Goal: Communication & Community: Ask a question

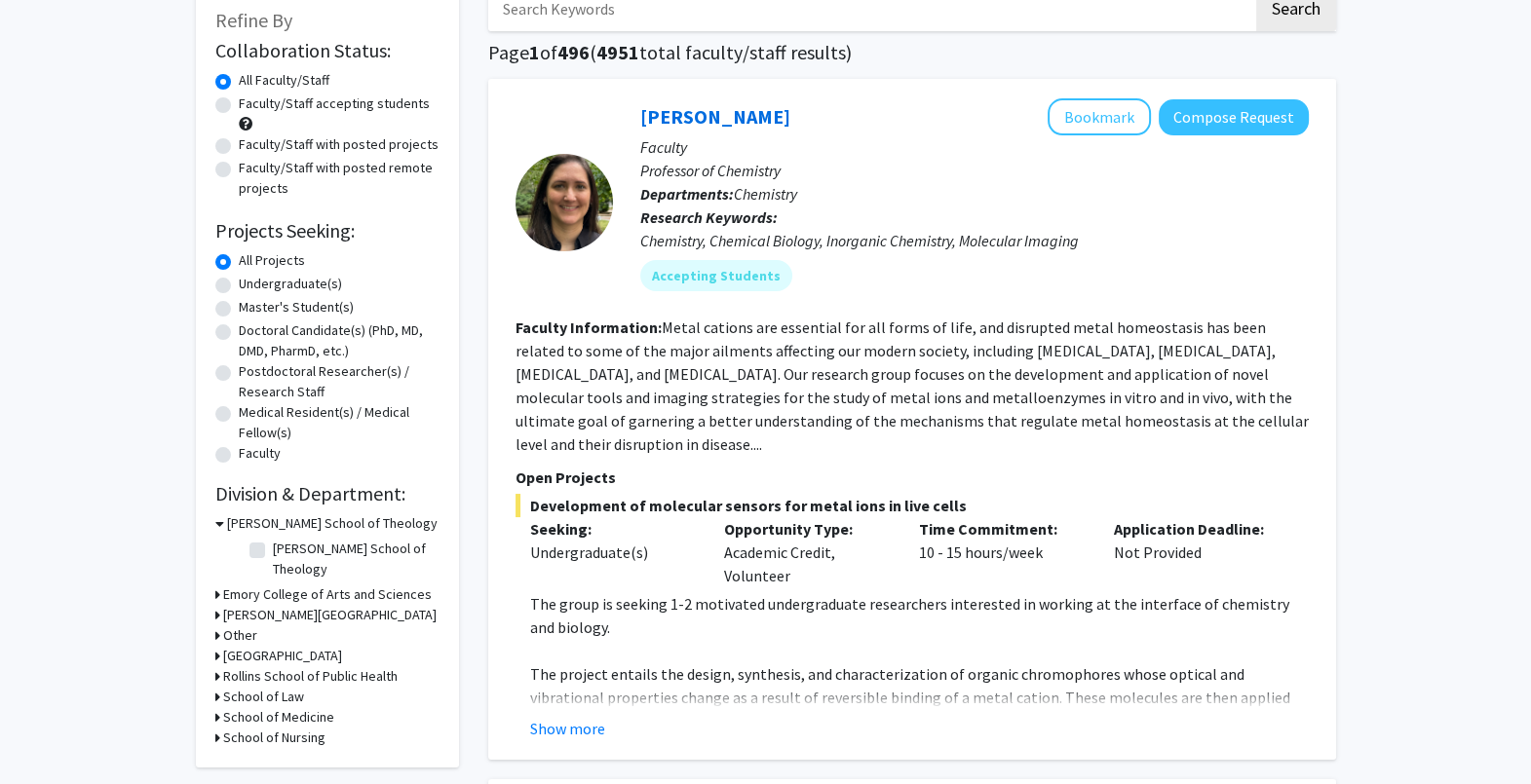
scroll to position [116, 0]
click at [239, 282] on label "Undergraduate(s)" at bounding box center [291, 285] width 103 height 21
click at [239, 282] on input "Undergraduate(s)" at bounding box center [245, 281] width 13 height 13
radio input "true"
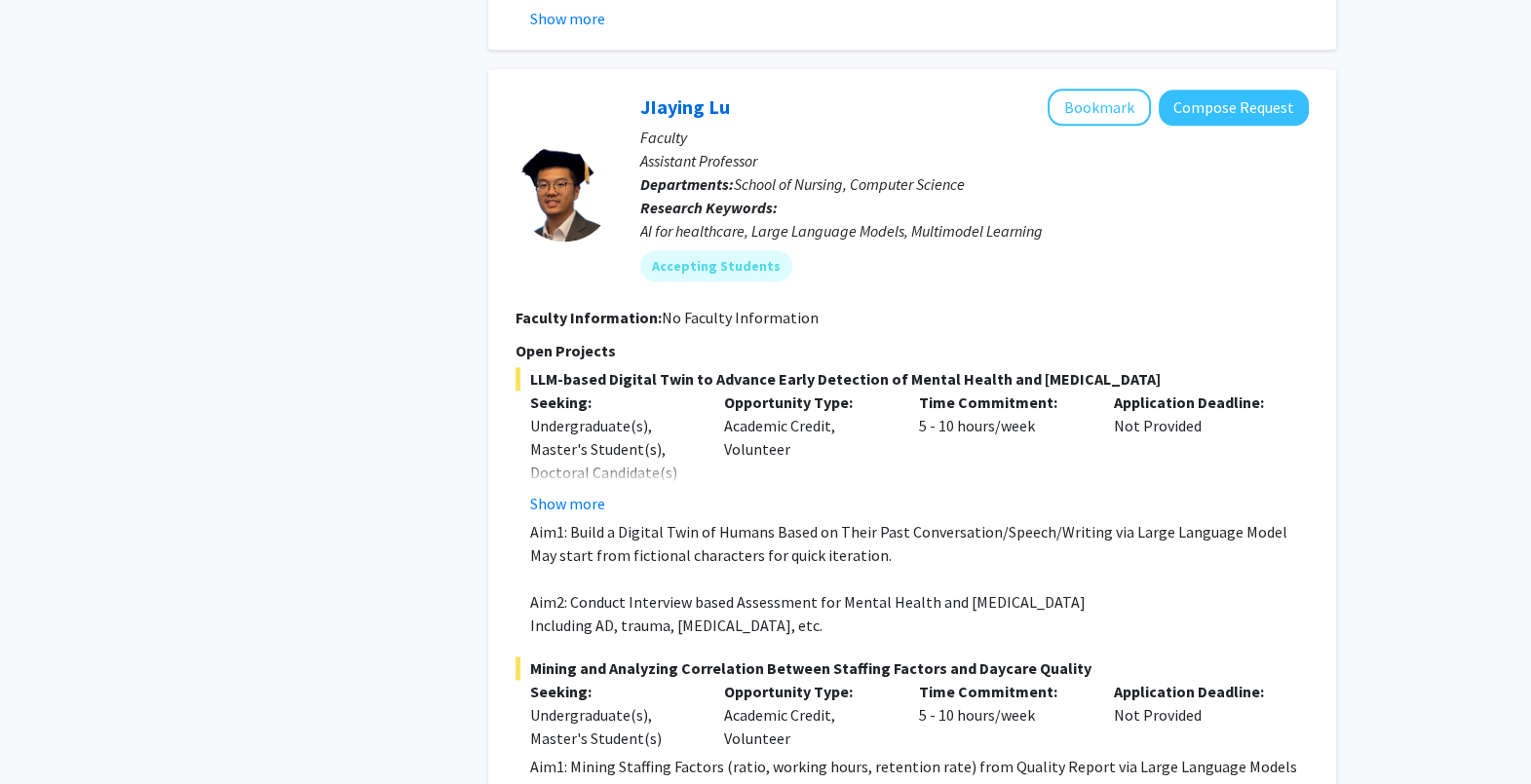
scroll to position [3110, 0]
click at [1209, 91] on button "Compose Request" at bounding box center [1234, 109] width 150 height 36
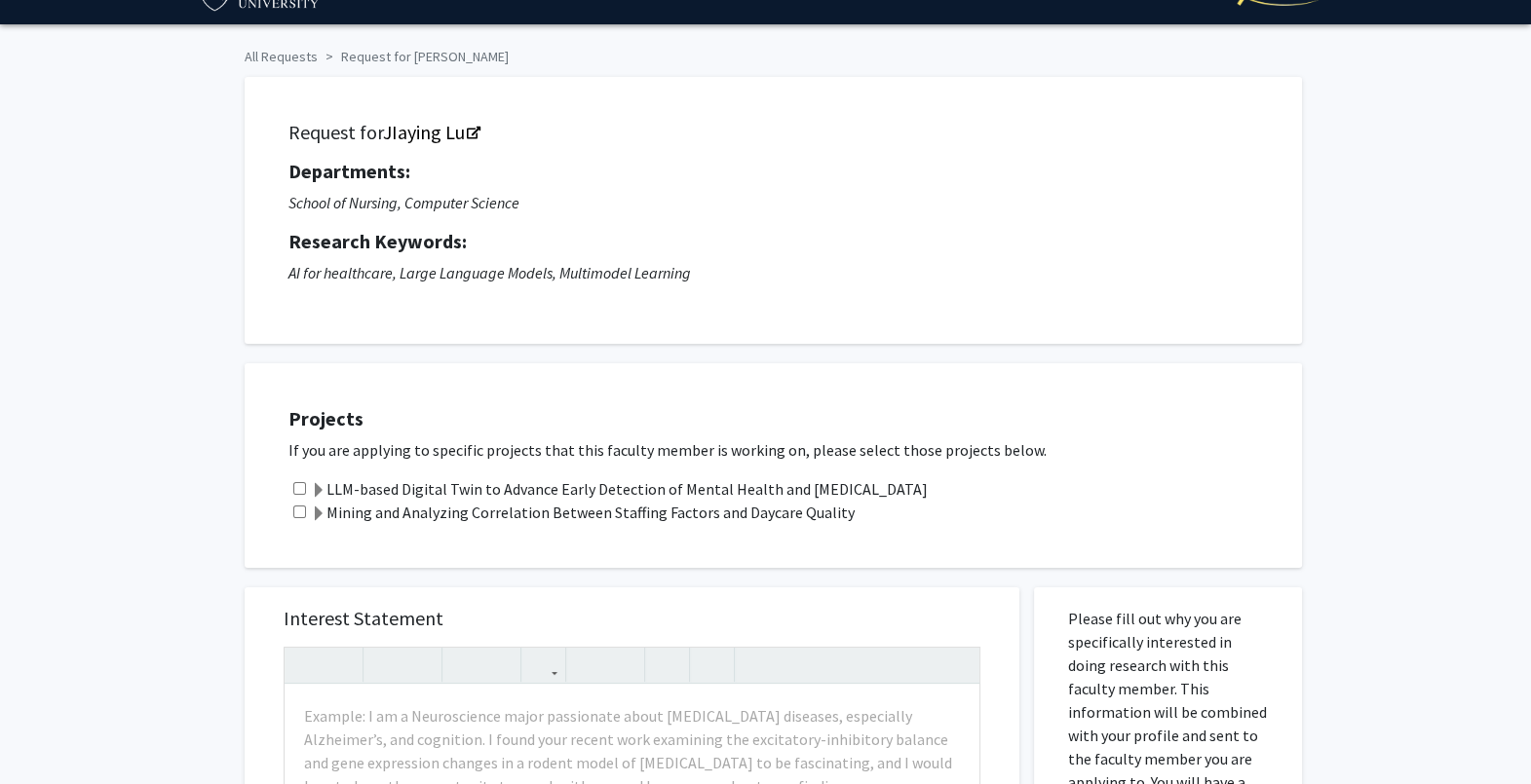
scroll to position [1, 0]
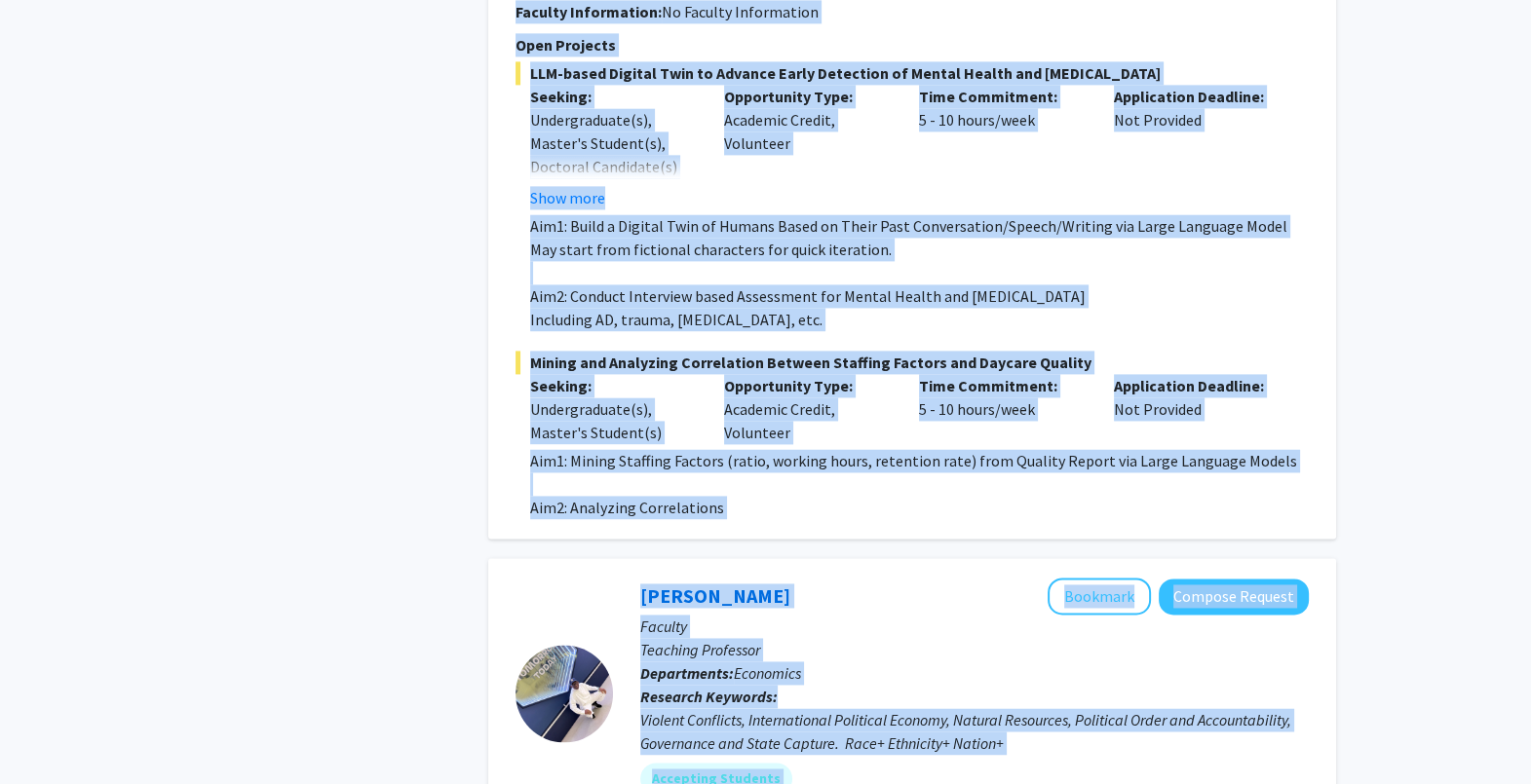
scroll to position [3447, 0]
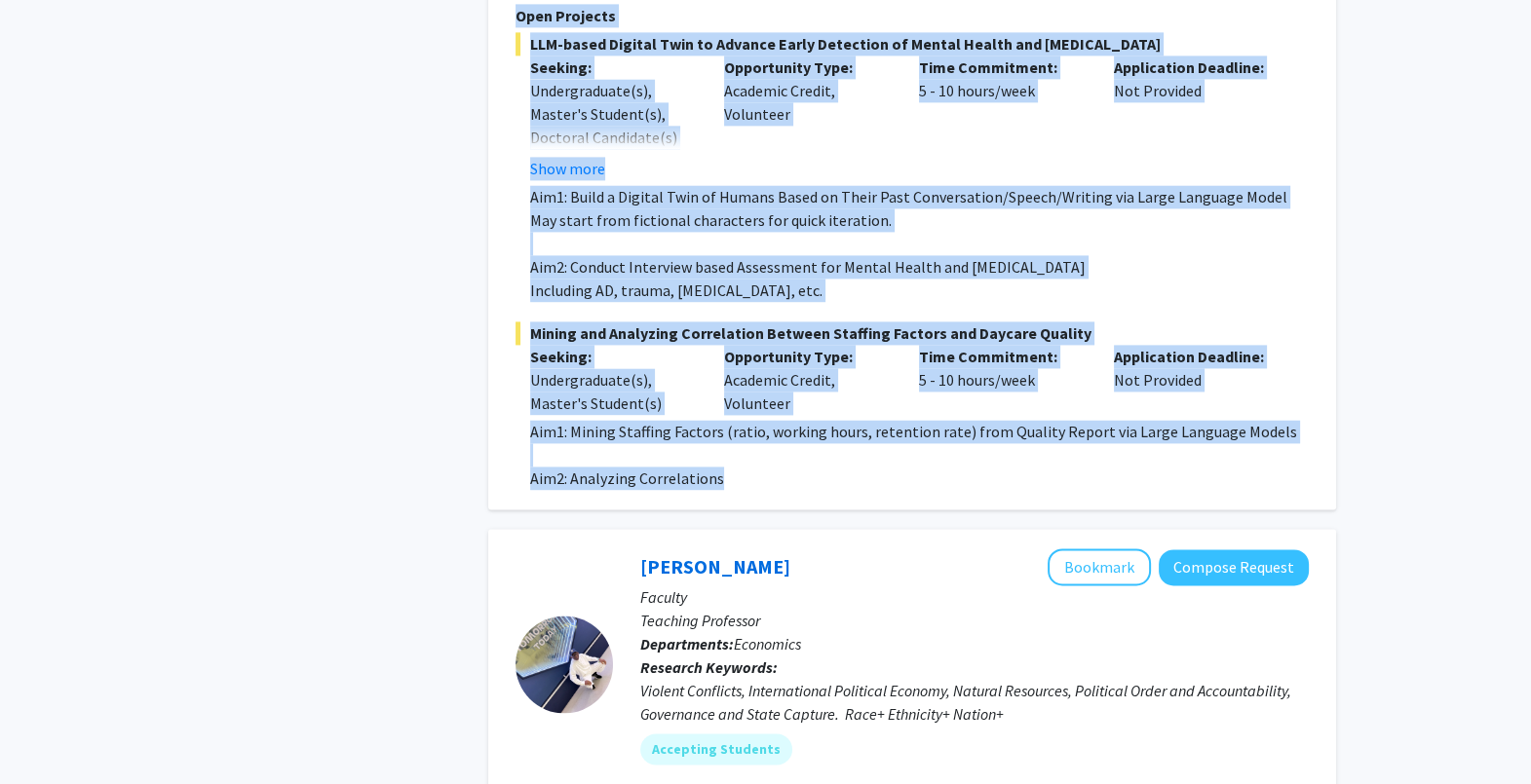
drag, startPoint x: 637, startPoint y: 404, endPoint x: 901, endPoint y: 428, distance: 265.1
click at [901, 428] on fg-search-faculty "[PERSON_NAME] Bookmark Compose Request Faculty Assistant Professor Departments:…" at bounding box center [912, 121] width 793 height 736
copy fg-search-faculty "LOremip Do Sitametc Adipisc Elitsed Doeiusm Temporinc Utlaboree Doloremagna: Al…"
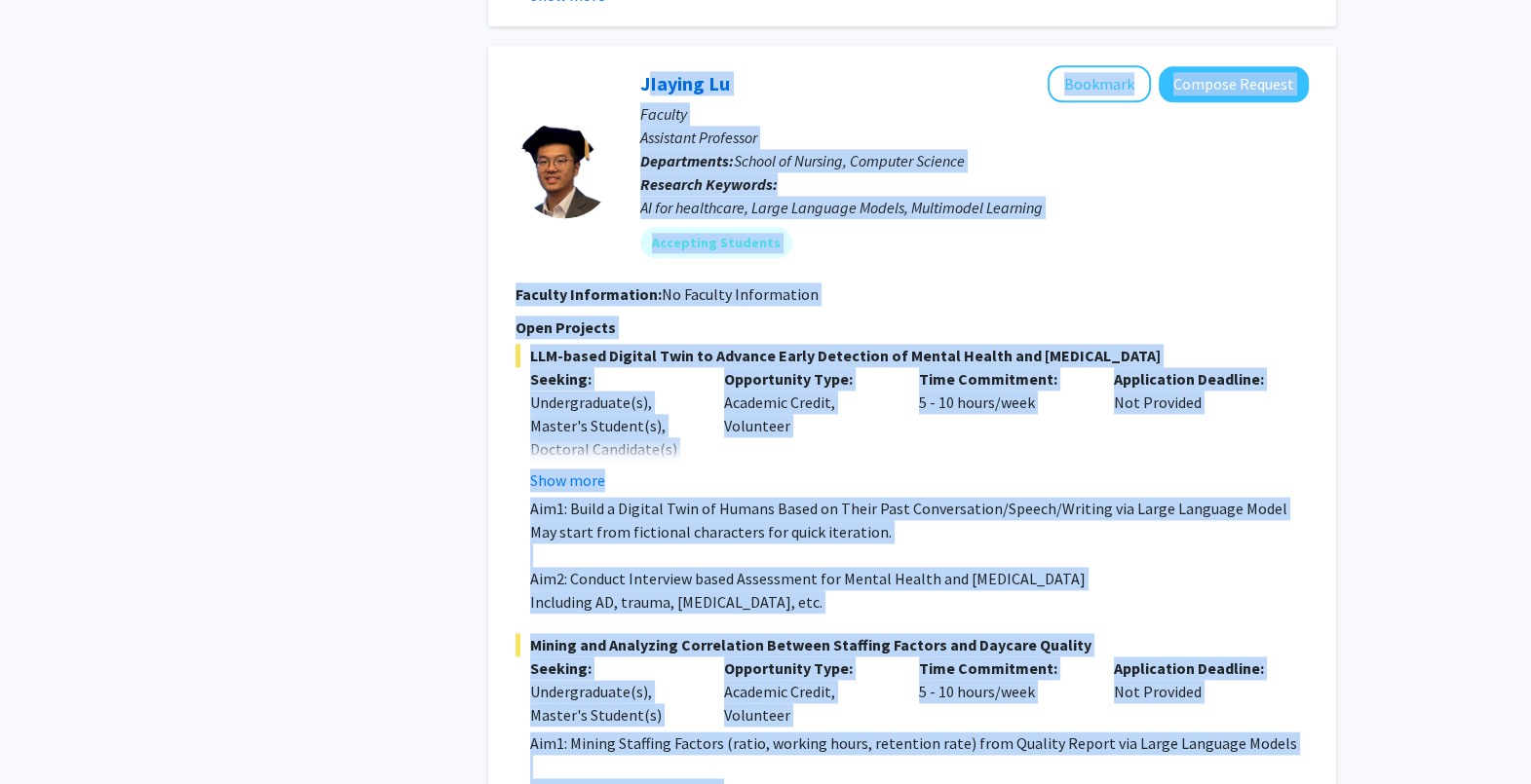
scroll to position [3041, 0]
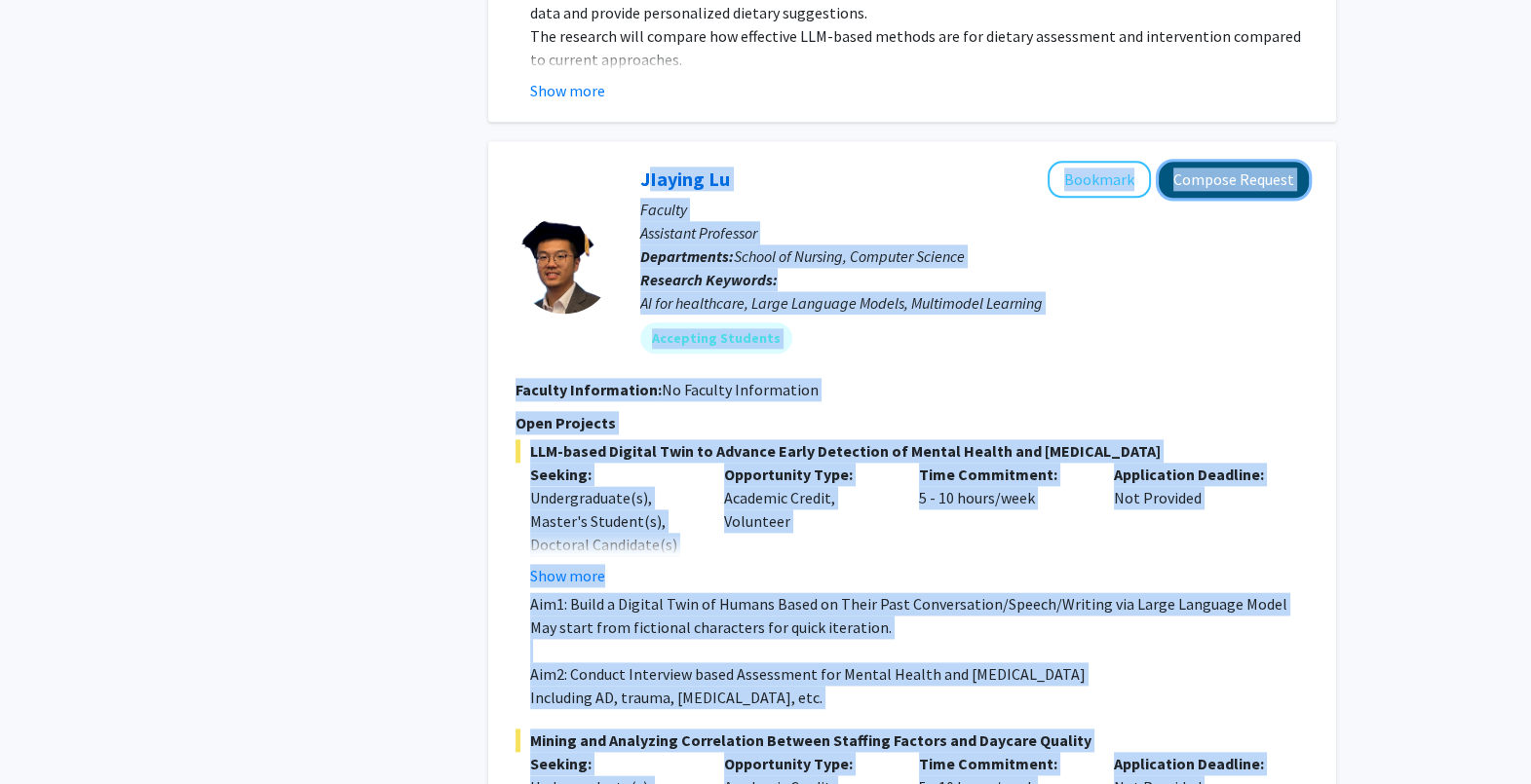
click at [1191, 162] on button "Compose Request" at bounding box center [1234, 179] width 150 height 36
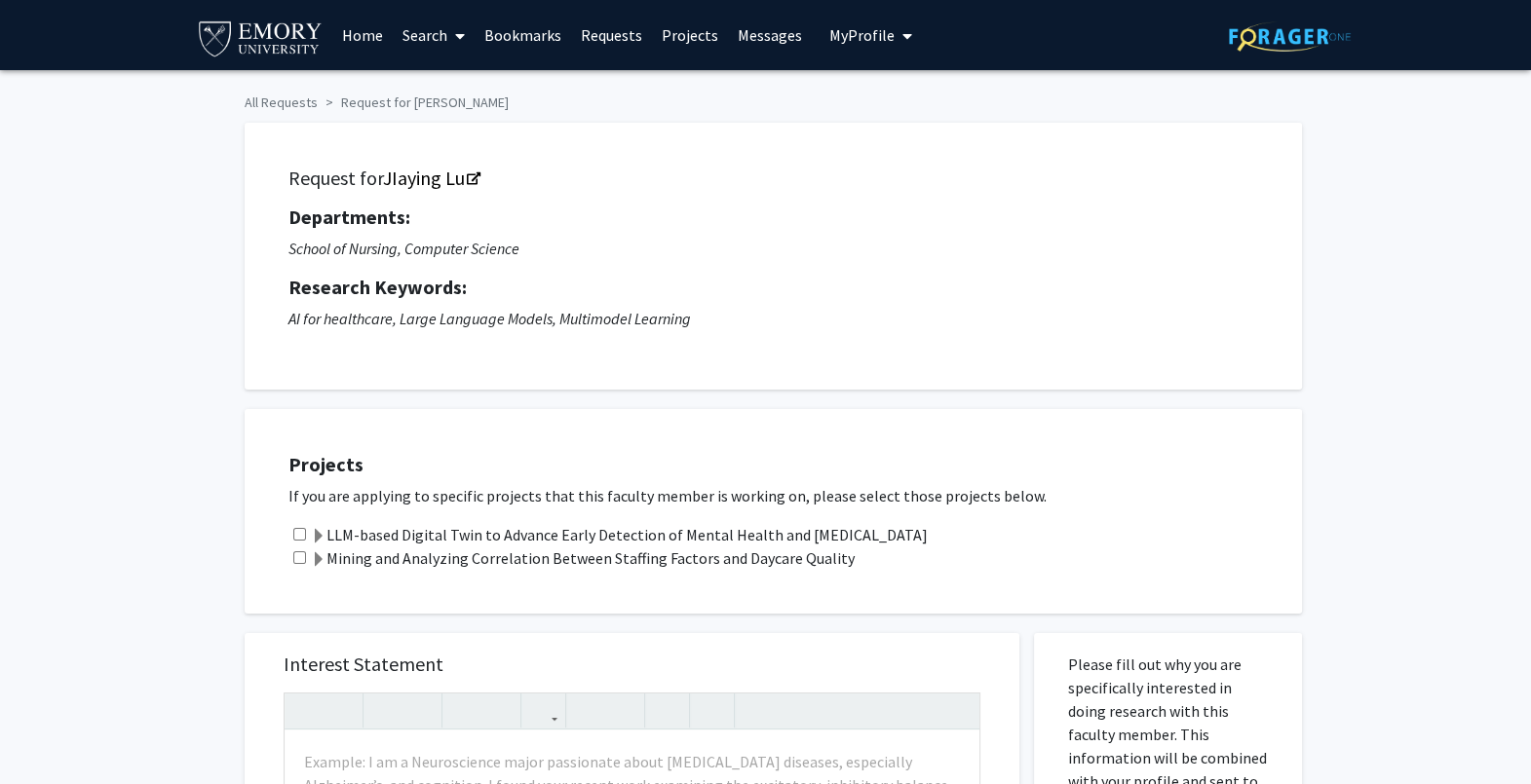
click at [212, 40] on img at bounding box center [261, 38] width 130 height 44
click at [1292, 37] on img at bounding box center [1289, 37] width 122 height 30
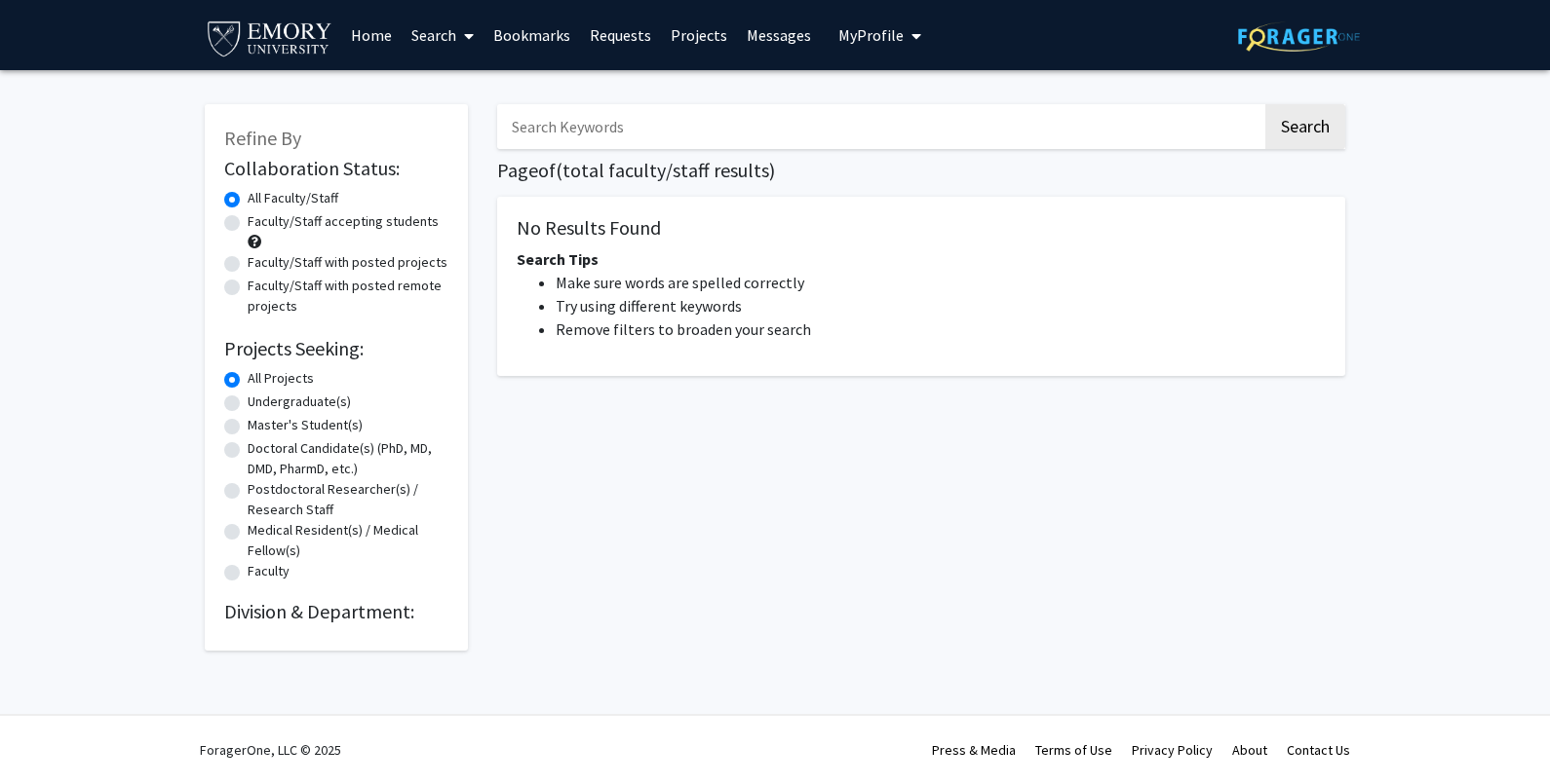
click at [354, 34] on link "Home" at bounding box center [371, 35] width 60 height 68
